Goal: Task Accomplishment & Management: Manage account settings

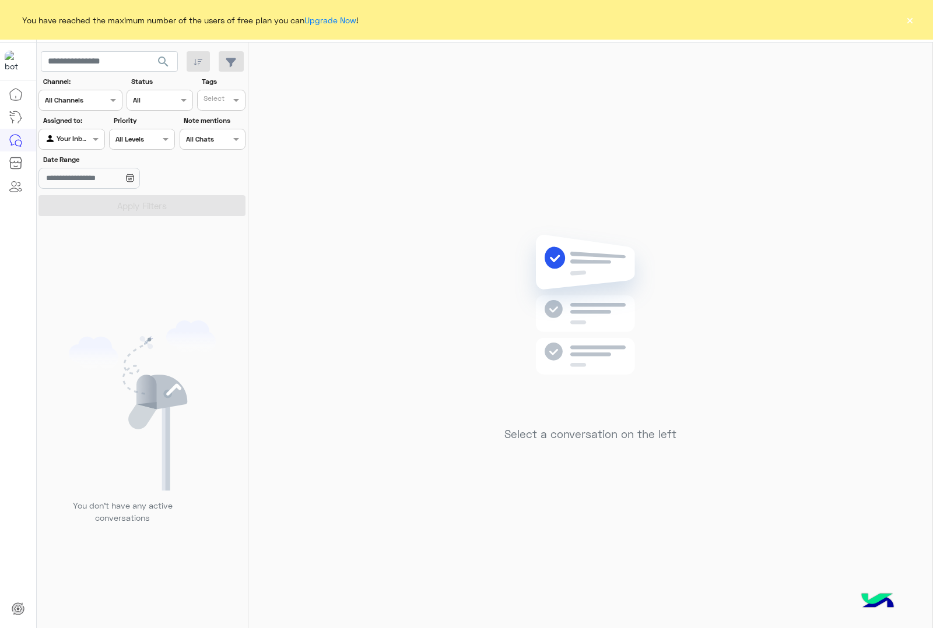
click at [906, 16] on button "×" at bounding box center [910, 20] width 12 height 12
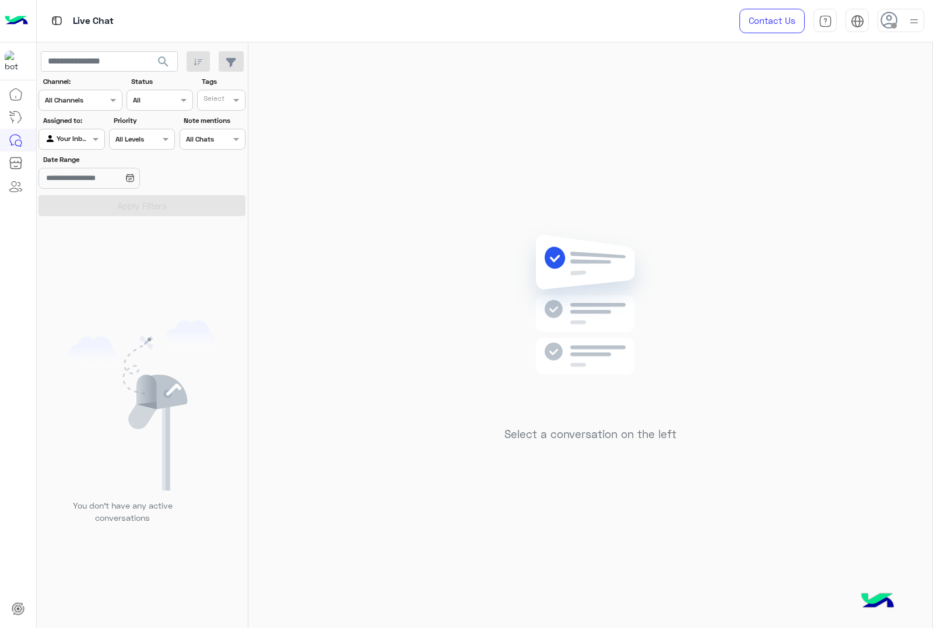
click at [897, 25] on icon at bounding box center [888, 20] width 17 height 17
click at [605, 185] on div "Select a conversation on the left" at bounding box center [590, 338] width 684 height 590
click at [73, 132] on div at bounding box center [71, 137] width 65 height 11
click at [89, 158] on b "Unassigned" at bounding box center [78, 162] width 44 height 10
click at [114, 205] on button "Apply Filters" at bounding box center [141, 205] width 207 height 21
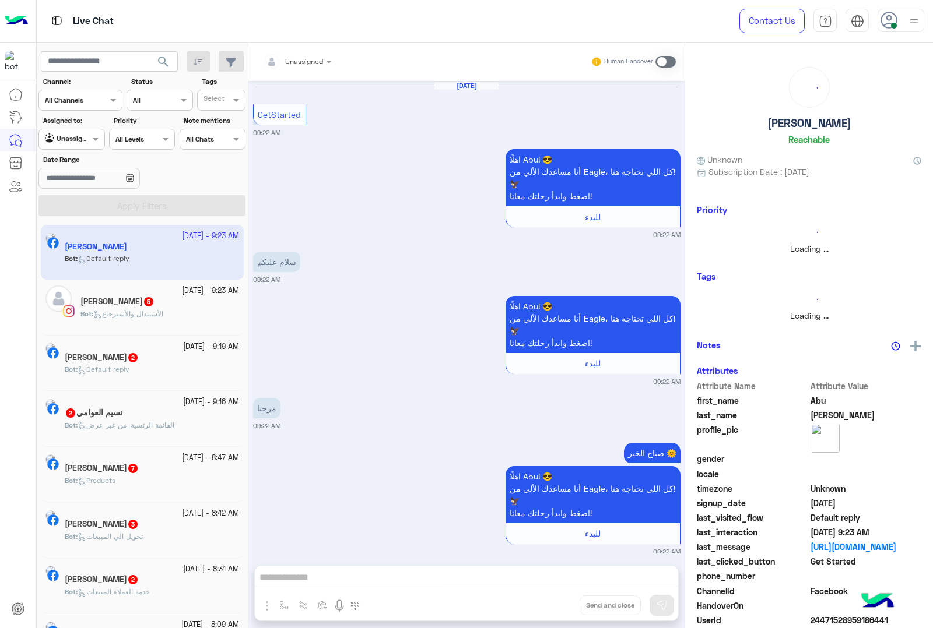
scroll to position [261, 0]
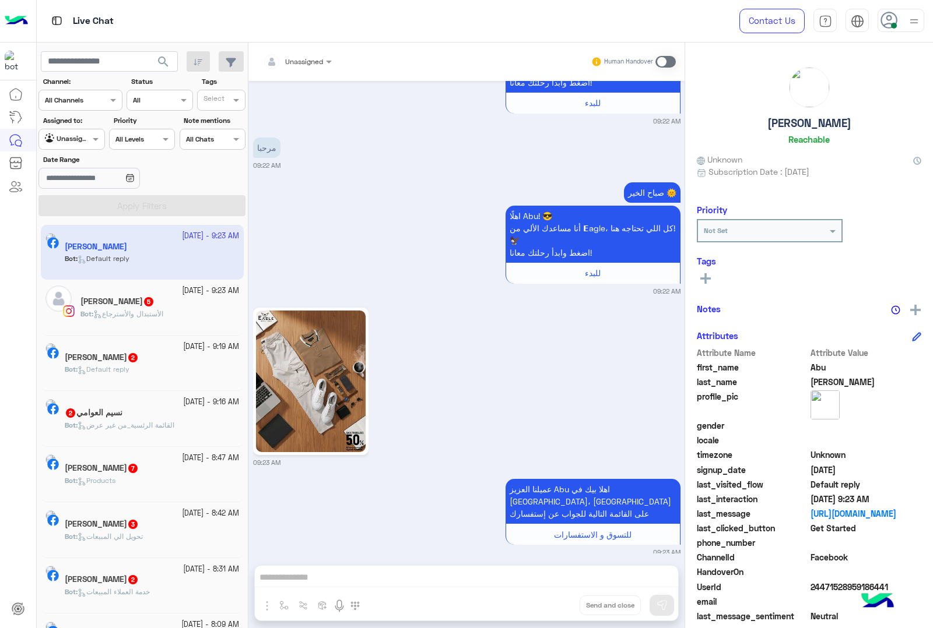
click at [319, 67] on div "Unassigned" at bounding box center [293, 61] width 60 height 23
click at [370, 219] on div "صباح الخير 🌞 اهلًا Abu! 😎 أنا مساعدك الألي من 𝗘agle، كل اللي تحتاجه هنا! 🦅 اضغط…" at bounding box center [466, 238] width 427 height 117
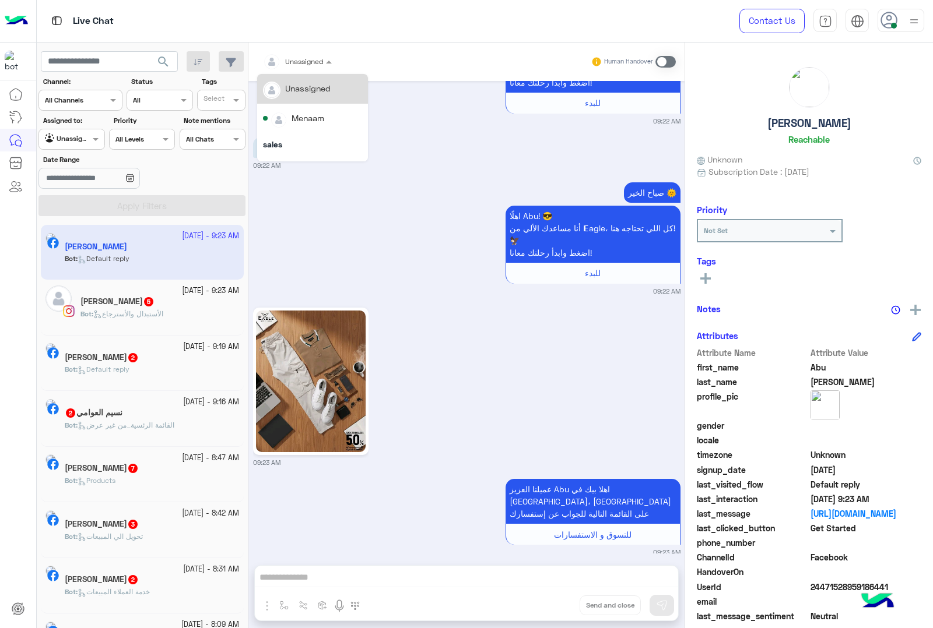
click at [316, 60] on div at bounding box center [297, 59] width 80 height 11
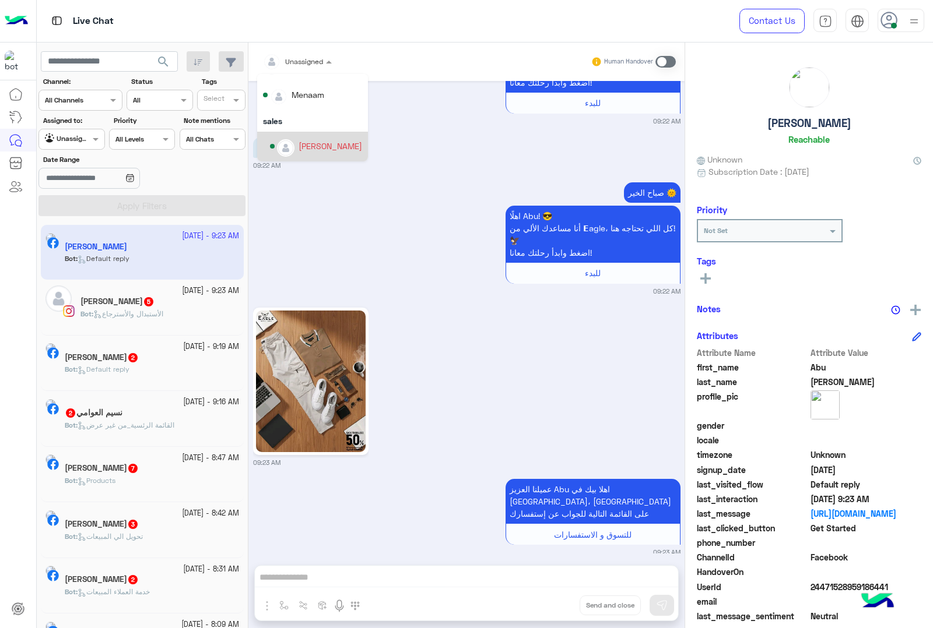
click at [73, 138] on div at bounding box center [71, 137] width 65 height 11
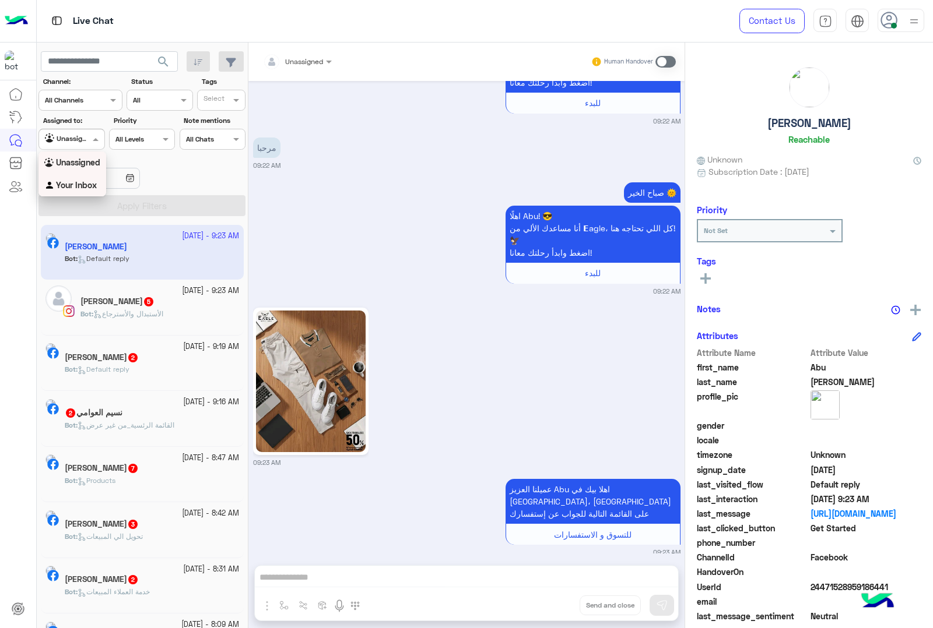
click at [85, 184] on b "Your Inbox" at bounding box center [76, 185] width 41 height 10
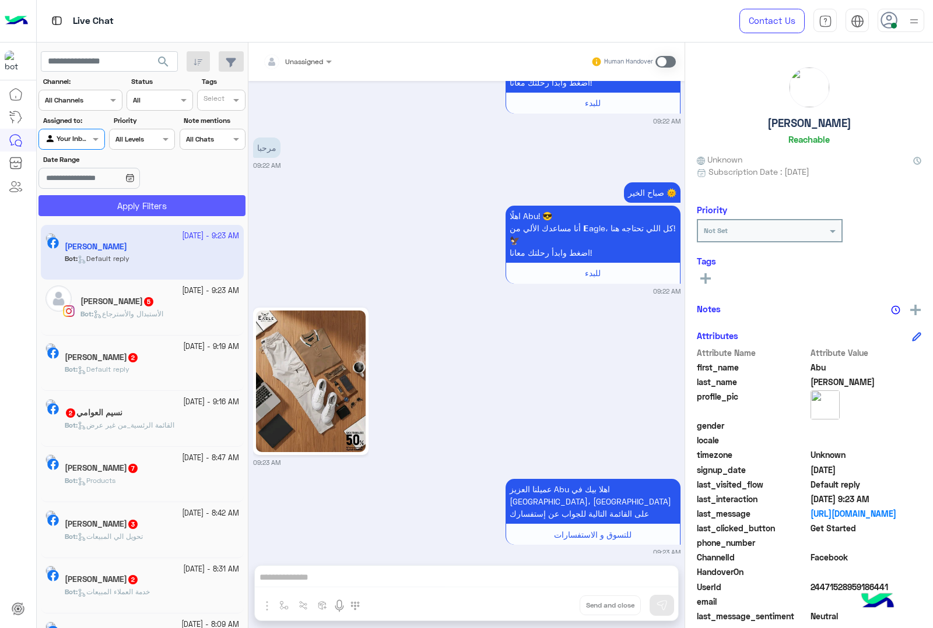
click at [106, 208] on button "Apply Filters" at bounding box center [141, 205] width 207 height 21
